Goal: Task Accomplishment & Management: Complete application form

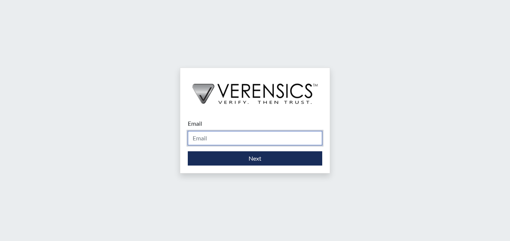
click at [218, 137] on input "Email" at bounding box center [255, 138] width 134 height 14
type input "[PERSON_NAME][EMAIL_ADDRESS][DOMAIN_NAME]"
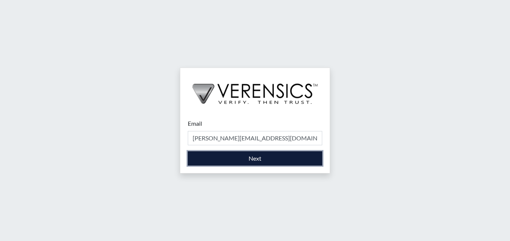
click at [252, 159] on button "Next" at bounding box center [255, 158] width 134 height 14
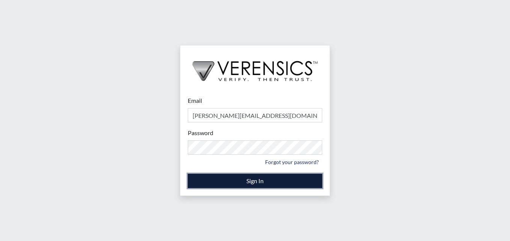
click at [247, 178] on button "Sign In" at bounding box center [255, 181] width 134 height 14
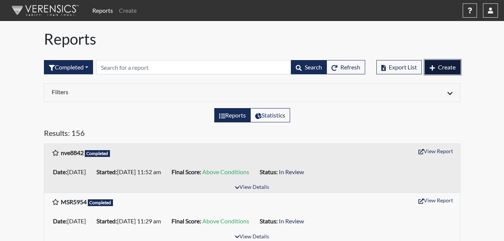
click at [445, 65] on span "Create" at bounding box center [447, 66] width 18 height 7
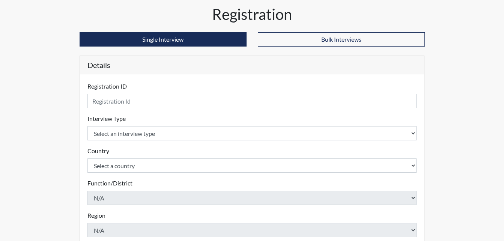
scroll to position [38, 0]
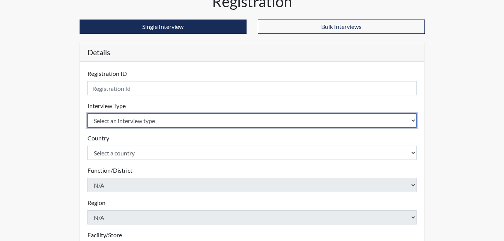
click at [412, 122] on select "Select an interview type Corrections Pre-Employment" at bounding box center [251, 120] width 329 height 14
select select "ff733e93-e1bf-11ea-9c9f-0eff0cf7eb8f"
click at [87, 113] on select "Select an interview type Corrections Pre-Employment" at bounding box center [251, 120] width 329 height 14
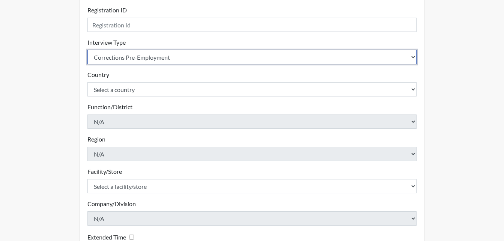
scroll to position [113, 0]
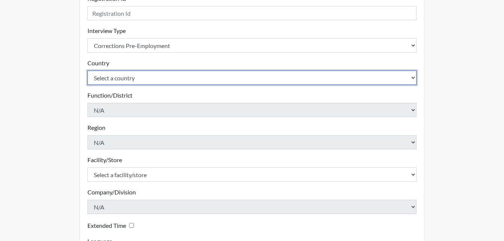
click at [411, 77] on select "Select a country [GEOGRAPHIC_DATA] [GEOGRAPHIC_DATA]" at bounding box center [251, 78] width 329 height 14
select select "united-states-of-[GEOGRAPHIC_DATA]"
click at [87, 71] on select "Select a country [GEOGRAPHIC_DATA] [GEOGRAPHIC_DATA]" at bounding box center [251, 78] width 329 height 14
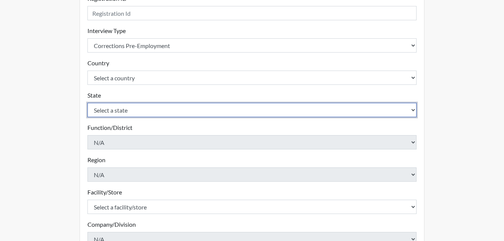
click at [412, 108] on select "Select a state [US_STATE] [US_STATE] [US_STATE] [US_STATE] [US_STATE] [US_STATE…" at bounding box center [251, 110] width 329 height 14
select select "GA"
click at [87, 103] on select "Select a state [US_STATE] [US_STATE] [US_STATE] [US_STATE] [US_STATE] [US_STATE…" at bounding box center [251, 110] width 329 height 14
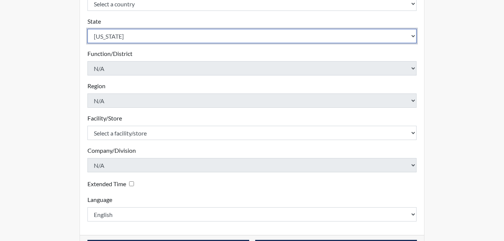
scroll to position [188, 0]
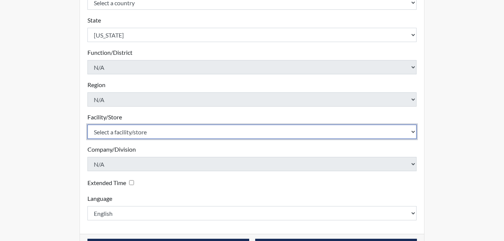
click at [411, 129] on select "Select a facility/store Long Unit [PERSON_NAME] [PERSON_NAME] Women's PDC" at bounding box center [251, 132] width 329 height 14
select select "0df420ef-37bf-4276-ba7a-c1d957eaad15"
click at [87, 125] on select "Select a facility/store Long Unit [PERSON_NAME] [PERSON_NAME] Women's PDC" at bounding box center [251, 132] width 329 height 14
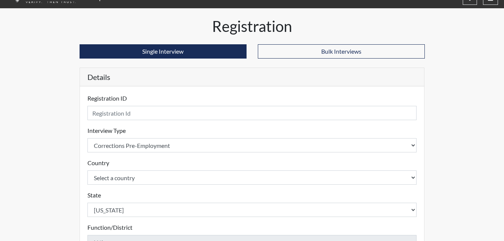
scroll to position [0, 0]
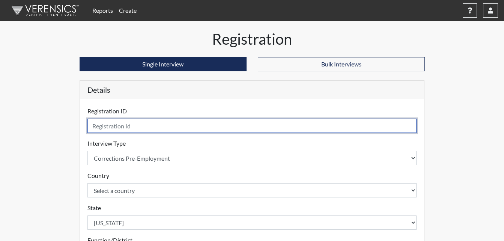
click at [111, 128] on input "text" at bounding box center [251, 126] width 329 height 14
type input "o"
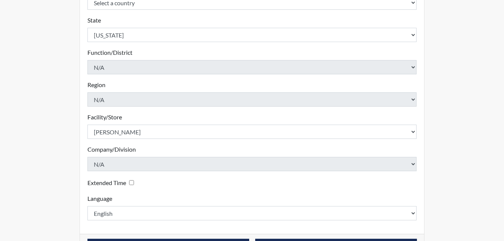
scroll to position [214, 0]
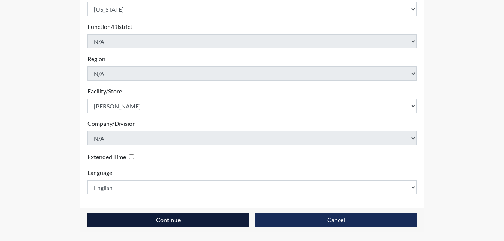
type input "otm0316"
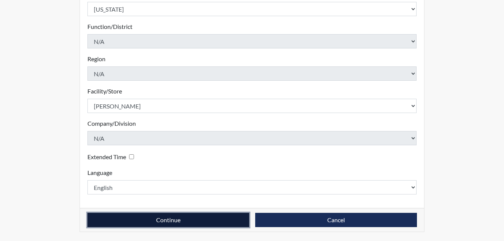
click at [149, 217] on button "Continue" at bounding box center [168, 220] width 162 height 14
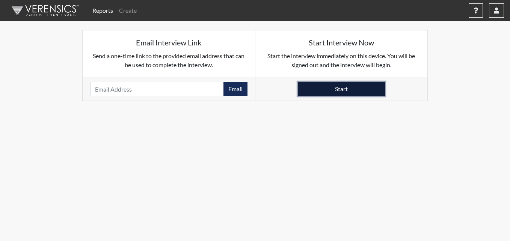
click at [350, 89] on button "Start" at bounding box center [341, 89] width 87 height 14
